Goal: Use online tool/utility: Utilize a website feature to perform a specific function

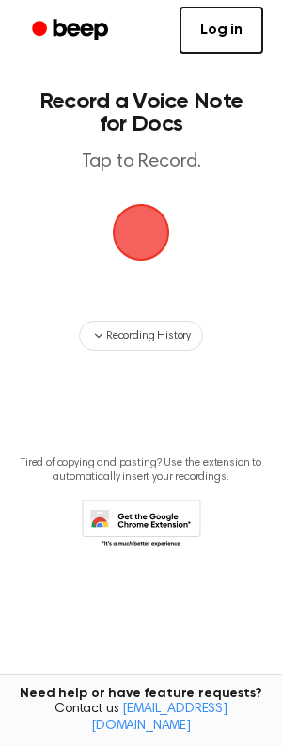
click at [163, 245] on span "button" at bounding box center [141, 233] width 68 height 68
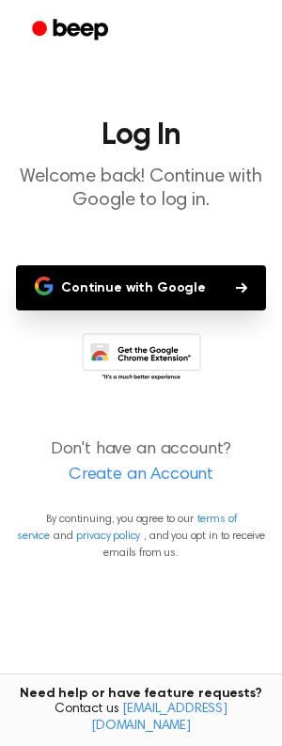
click at [143, 294] on button "Continue with Google" at bounding box center [141, 287] width 250 height 45
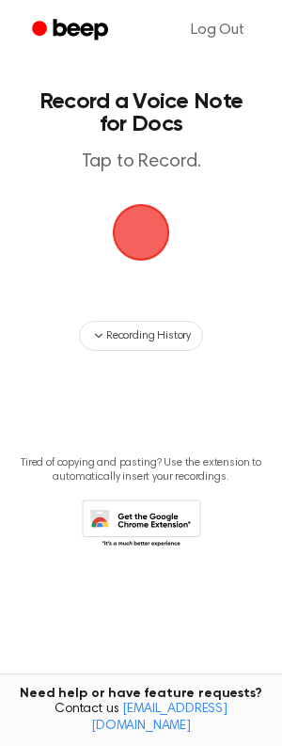
click at [151, 225] on span "button" at bounding box center [141, 232] width 61 height 61
click at [137, 250] on span "button" at bounding box center [141, 232] width 61 height 61
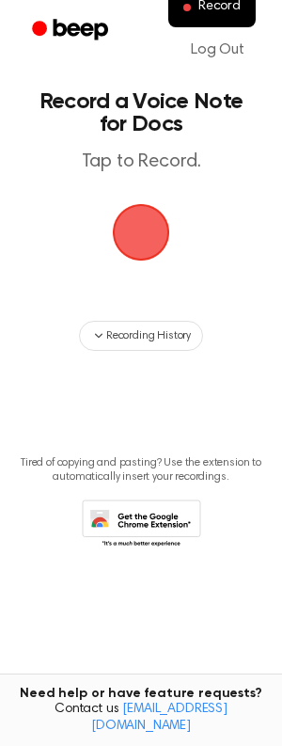
drag, startPoint x: 135, startPoint y: 163, endPoint x: 124, endPoint y: 172, distance: 14.0
click at [131, 161] on p "Tap to Record." at bounding box center [141, 163] width 215 height 24
click at [148, 209] on span "button" at bounding box center [140, 231] width 93 height 93
drag, startPoint x: 133, startPoint y: 206, endPoint x: 121, endPoint y: 204, distance: 11.4
click at [129, 205] on span "button" at bounding box center [141, 233] width 70 height 70
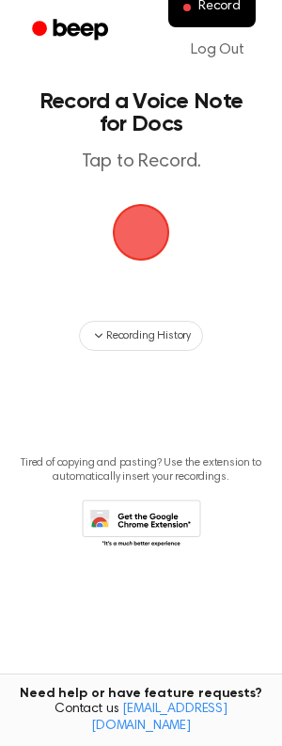
click at [173, 235] on span "button" at bounding box center [140, 232] width 105 height 105
